Goal: Task Accomplishment & Management: Manage account settings

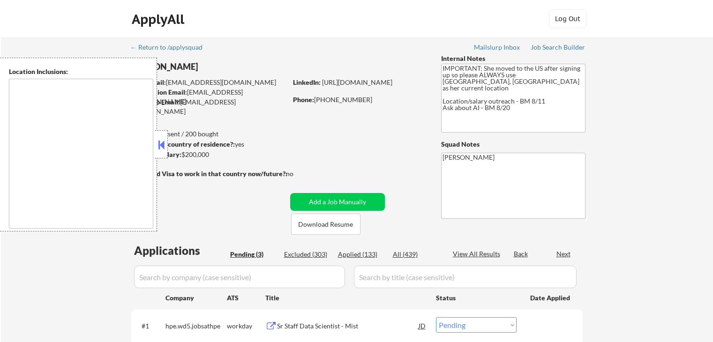
select select ""pending""
type textarea "[GEOGRAPHIC_DATA], [GEOGRAPHIC_DATA] [GEOGRAPHIC_DATA], [GEOGRAPHIC_DATA] [GEOG…"
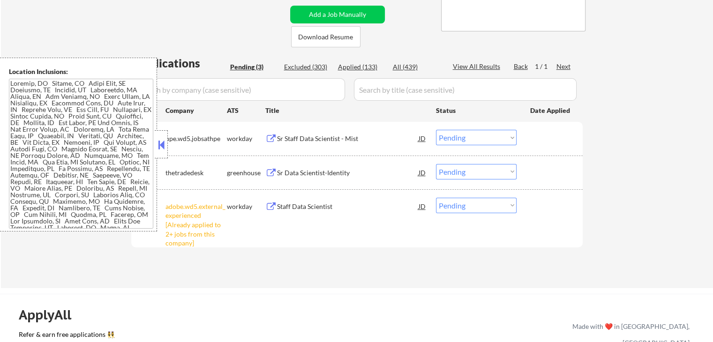
scroll to position [141, 0]
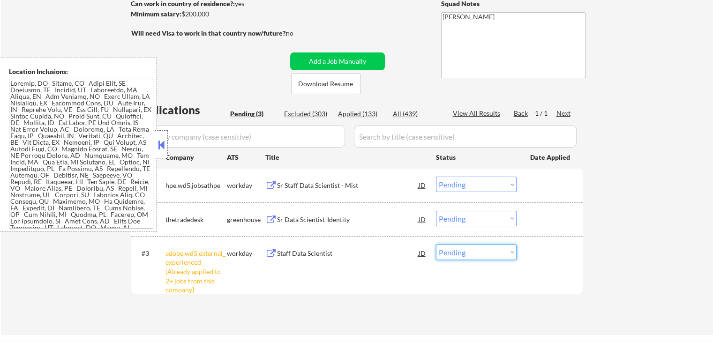
click at [476, 258] on select "Choose an option... Pending Applied Excluded (Questions) Excluded (Expired) Exc…" at bounding box center [476, 252] width 81 height 15
select select ""excluded__other_""
click at [436, 245] on select "Choose an option... Pending Applied Excluded (Questions) Excluded (Expired) Exc…" at bounding box center [476, 252] width 81 height 15
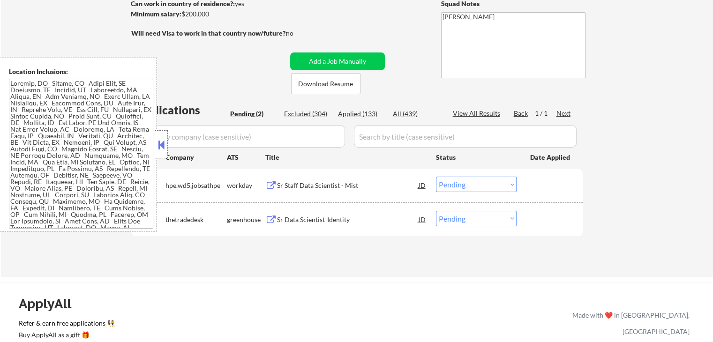
click at [276, 184] on button at bounding box center [271, 185] width 12 height 9
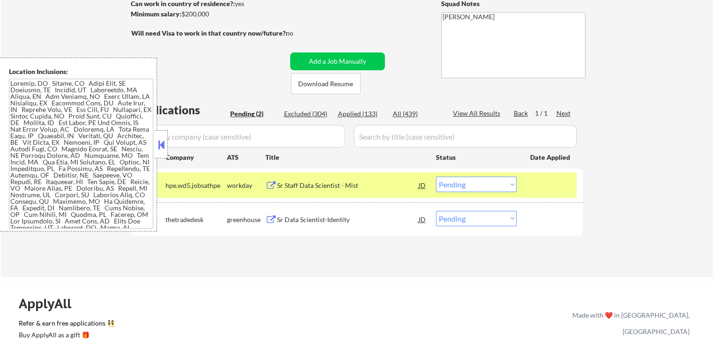
click at [467, 185] on select "Choose an option... Pending Applied Excluded (Questions) Excluded (Expired) Exc…" at bounding box center [476, 184] width 81 height 15
click at [436, 177] on select "Choose an option... Pending Applied Excluded (Questions) Excluded (Expired) Exc…" at bounding box center [476, 184] width 81 height 15
click at [269, 218] on button at bounding box center [271, 220] width 12 height 9
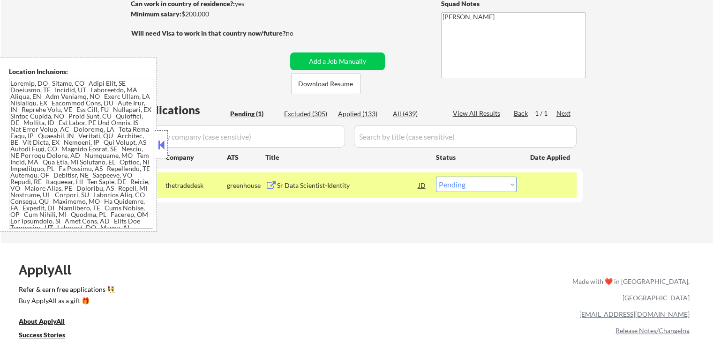
click at [270, 186] on button at bounding box center [271, 185] width 12 height 9
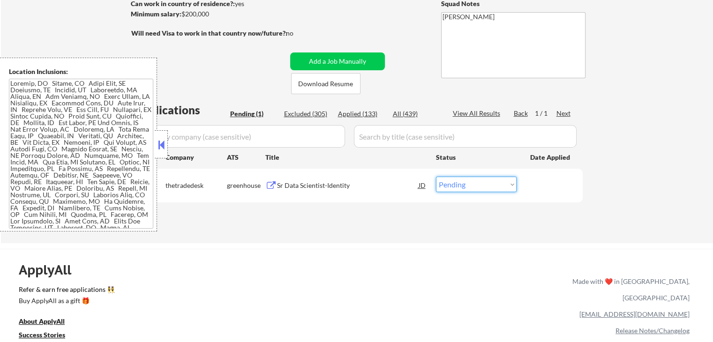
click at [463, 182] on select "Choose an option... Pending Applied Excluded (Questions) Excluded (Expired) Exc…" at bounding box center [476, 184] width 81 height 15
click at [436, 177] on select "Choose an option... Pending Applied Excluded (Questions) Excluded (Expired) Exc…" at bounding box center [476, 184] width 81 height 15
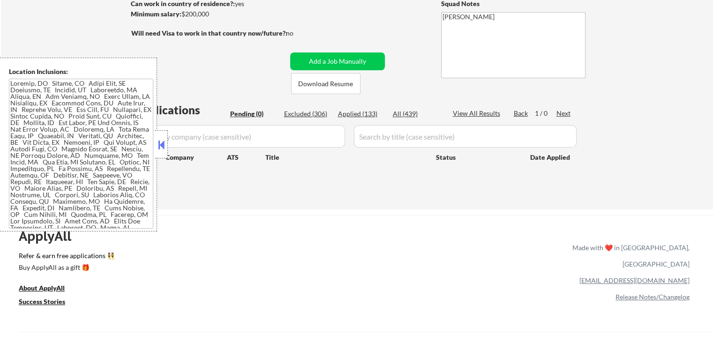
click at [340, 111] on div "Applied (133)" at bounding box center [361, 113] width 47 height 9
select select ""applied""
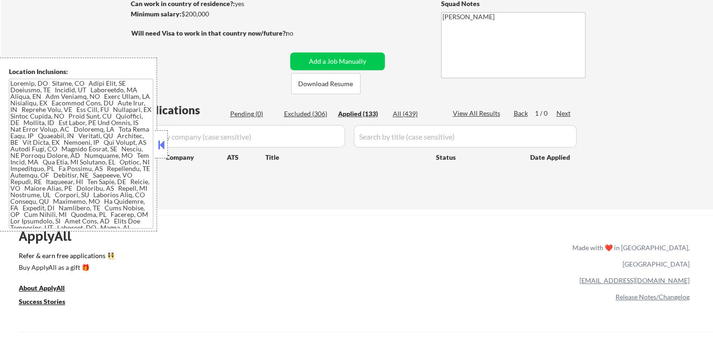
select select ""applied""
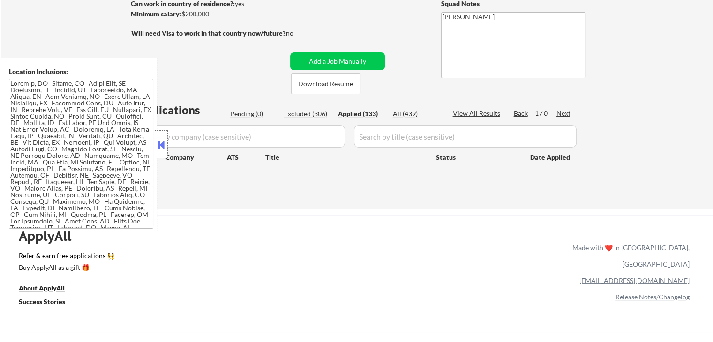
select select ""applied""
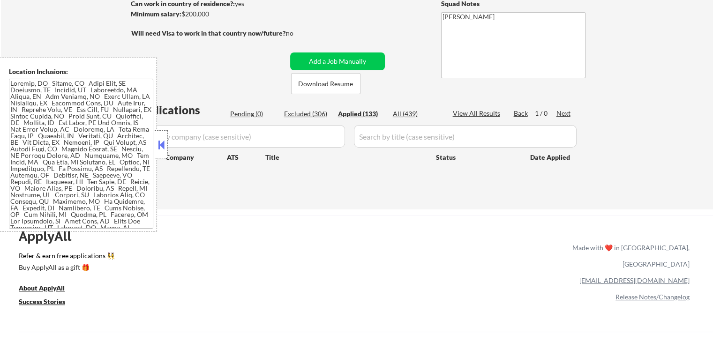
select select ""applied""
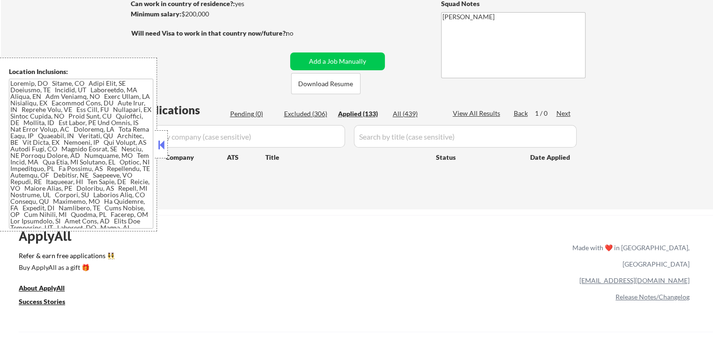
select select ""applied""
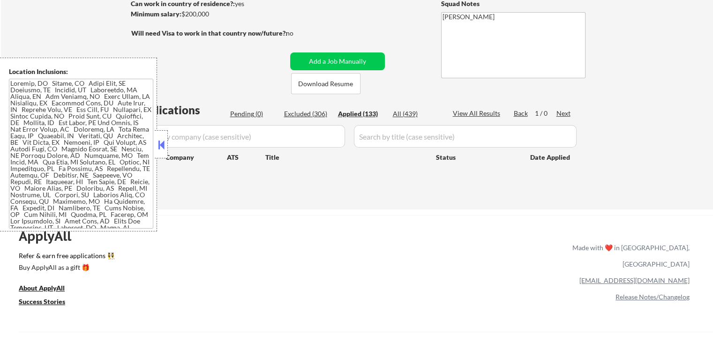
select select ""applied""
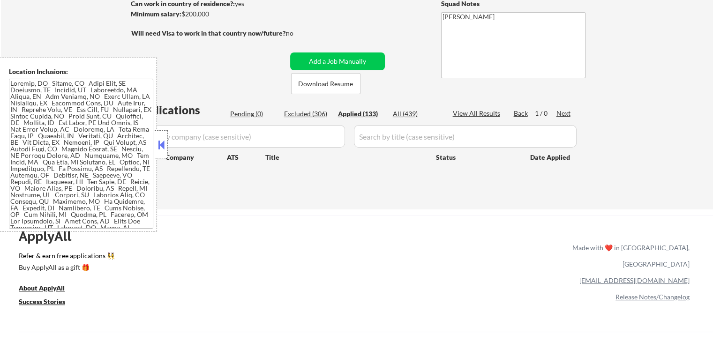
select select ""applied""
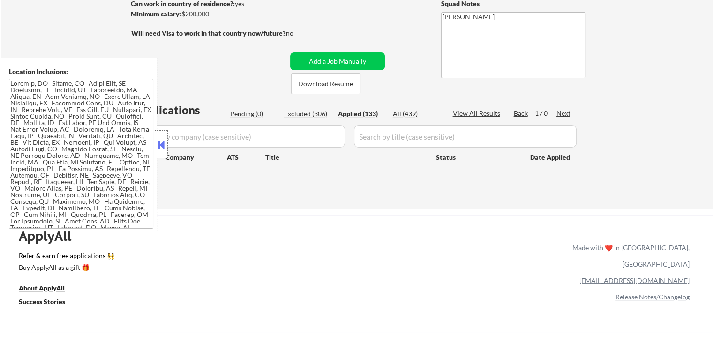
select select ""applied""
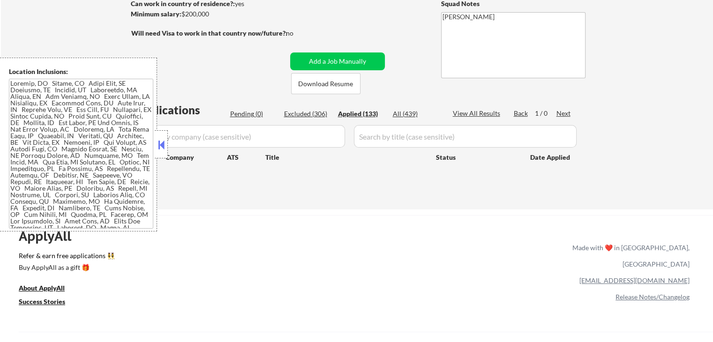
select select ""applied""
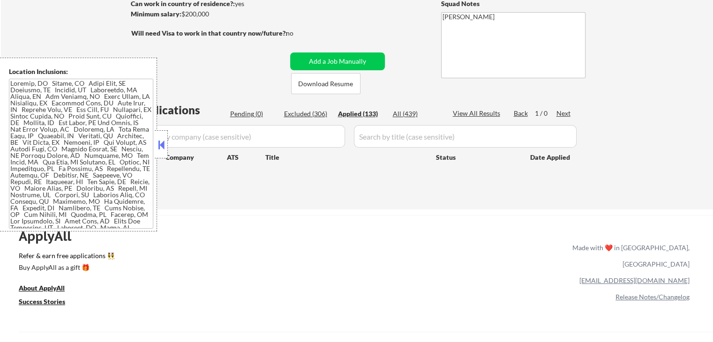
select select ""applied""
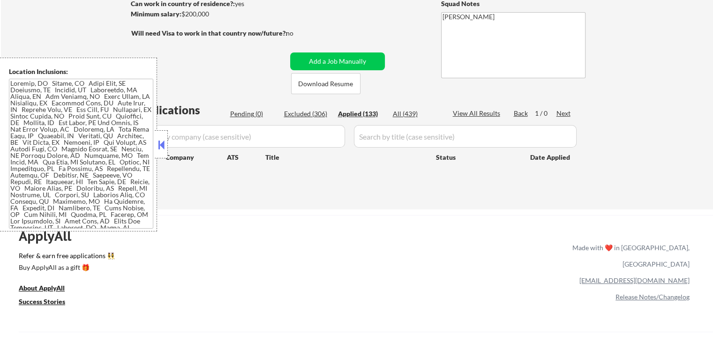
select select ""applied""
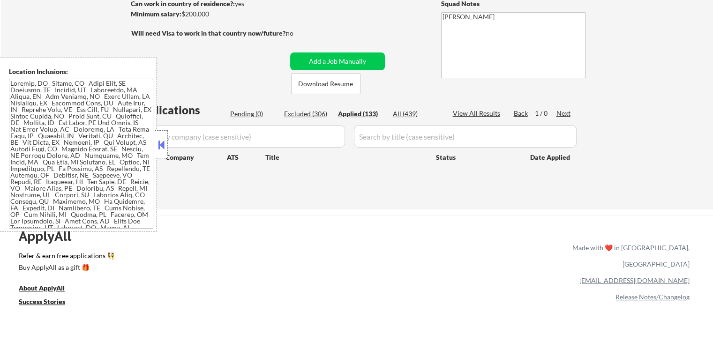
select select ""applied""
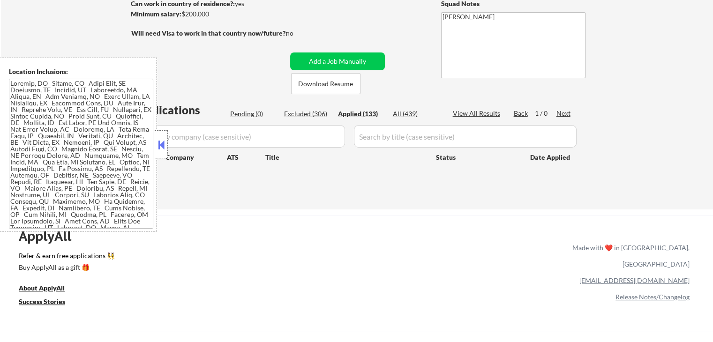
select select ""applied""
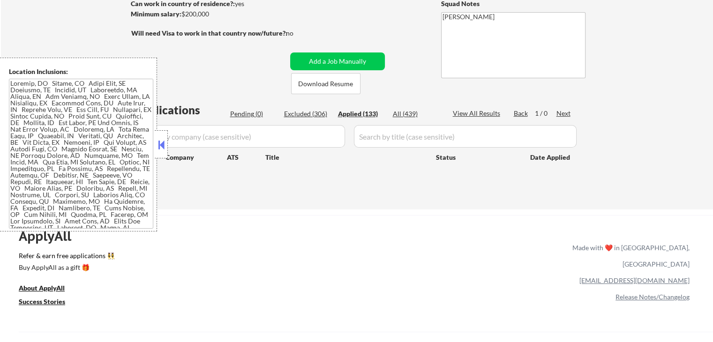
select select ""applied""
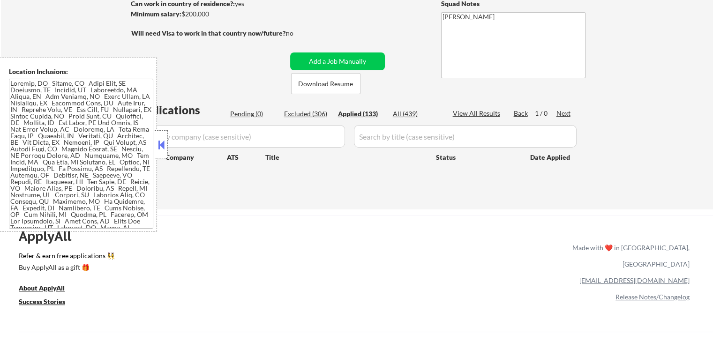
select select ""applied""
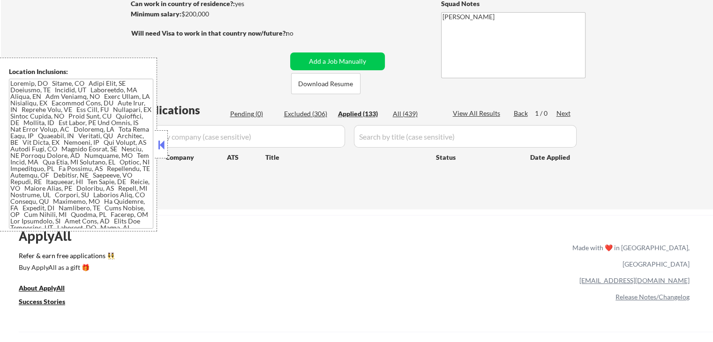
select select ""applied""
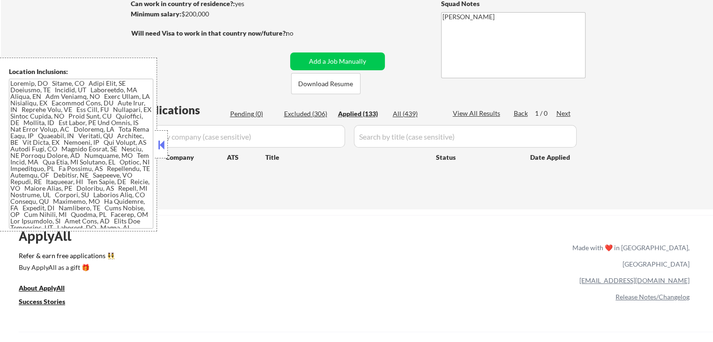
select select ""applied""
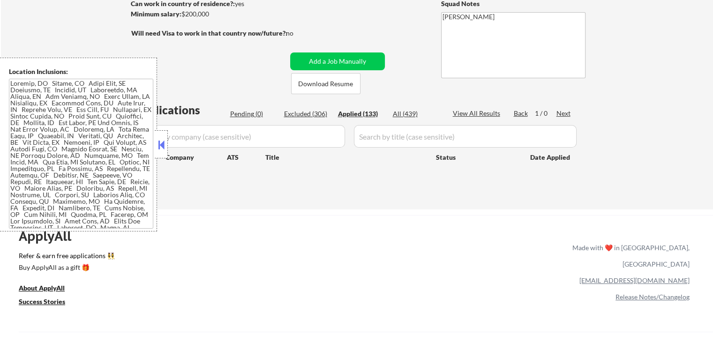
select select ""applied""
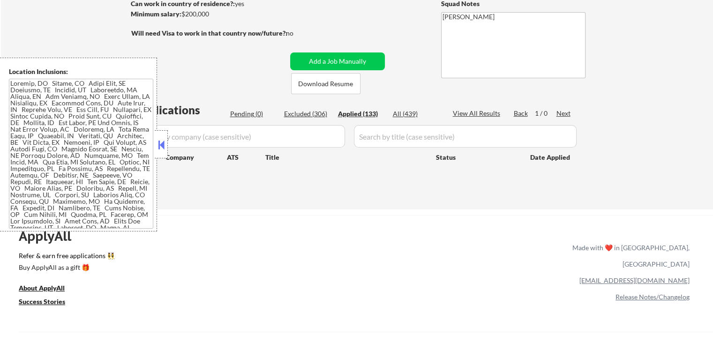
select select ""applied""
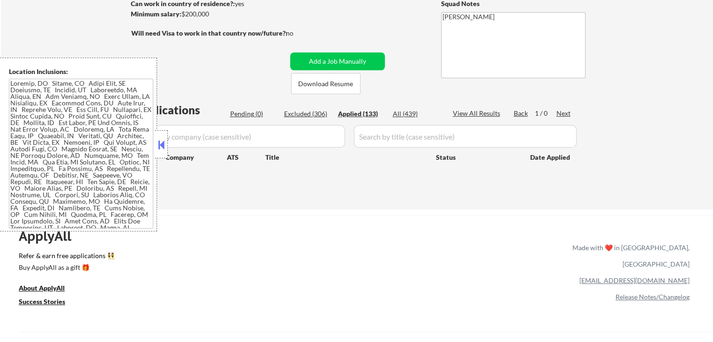
select select ""applied""
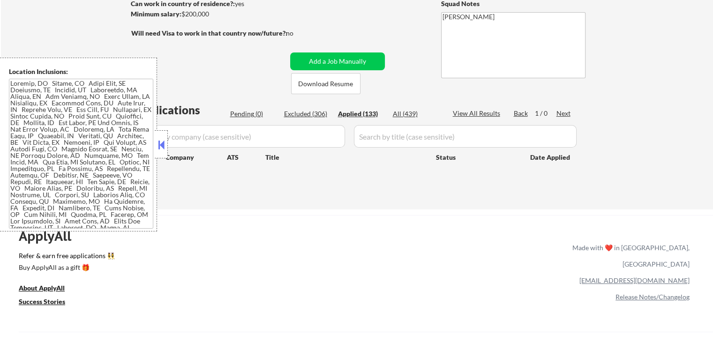
select select ""applied""
